Goal: Find specific page/section: Find specific page/section

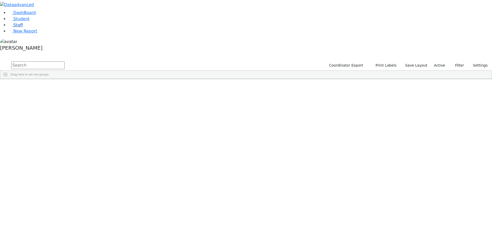
click at [21, 27] on link "Staff" at bounding box center [15, 25] width 15 height 5
click at [65, 62] on input "text" at bounding box center [37, 66] width 53 height 8
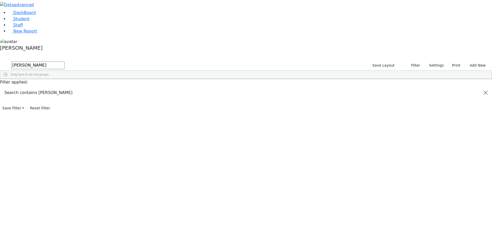
type input "[PERSON_NAME]"
click at [89, 87] on div "[PERSON_NAME]" at bounding box center [74, 90] width 30 height 7
